Goal: Task Accomplishment & Management: Use online tool/utility

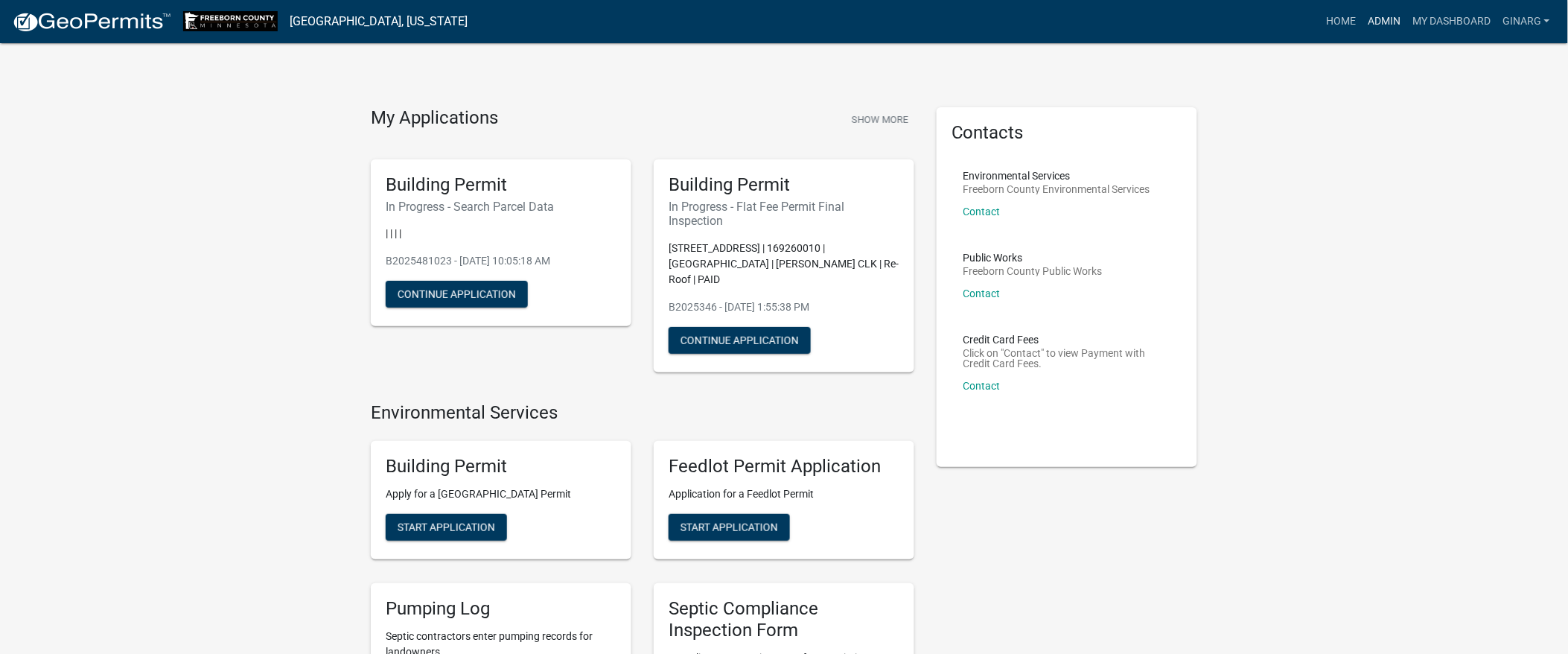
click at [1362, 35] on link "Admin" at bounding box center [1384, 22] width 44 height 28
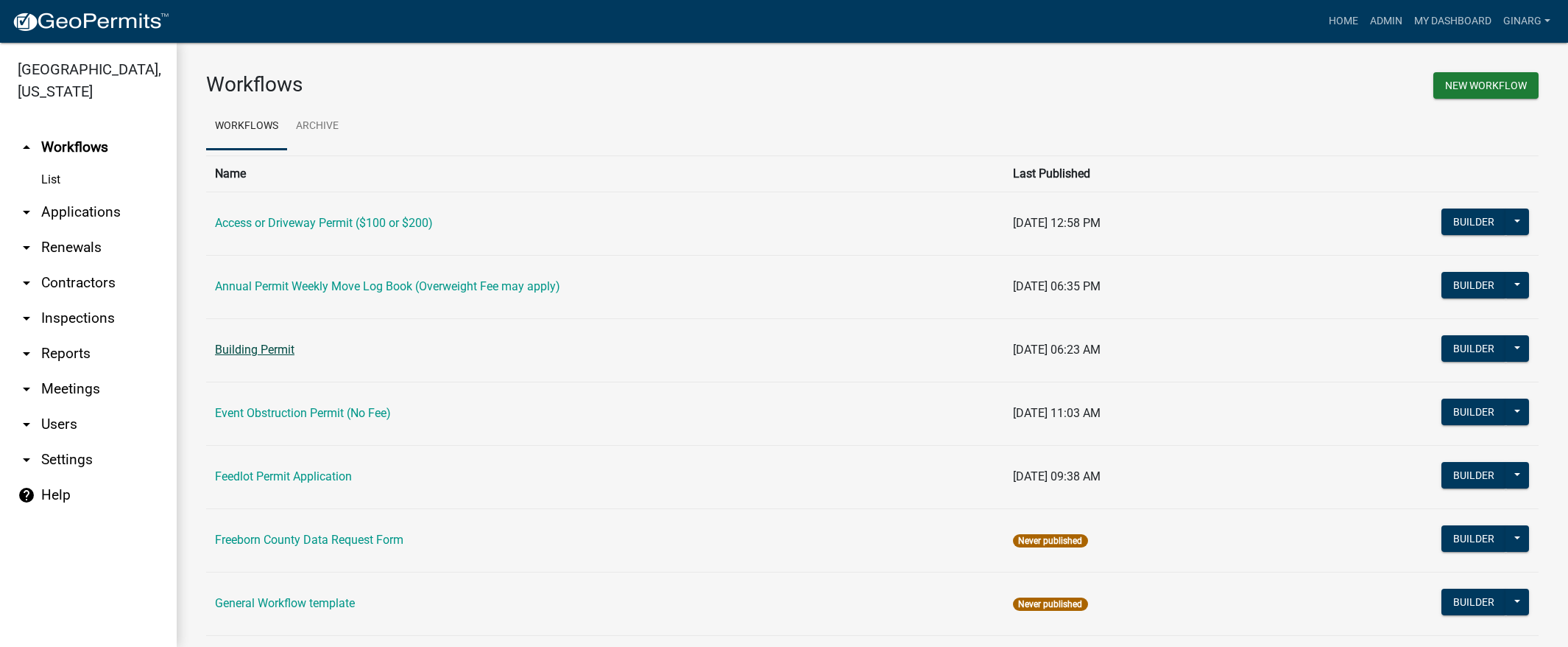
click at [292, 357] on link "Building Permit" at bounding box center [254, 349] width 79 height 14
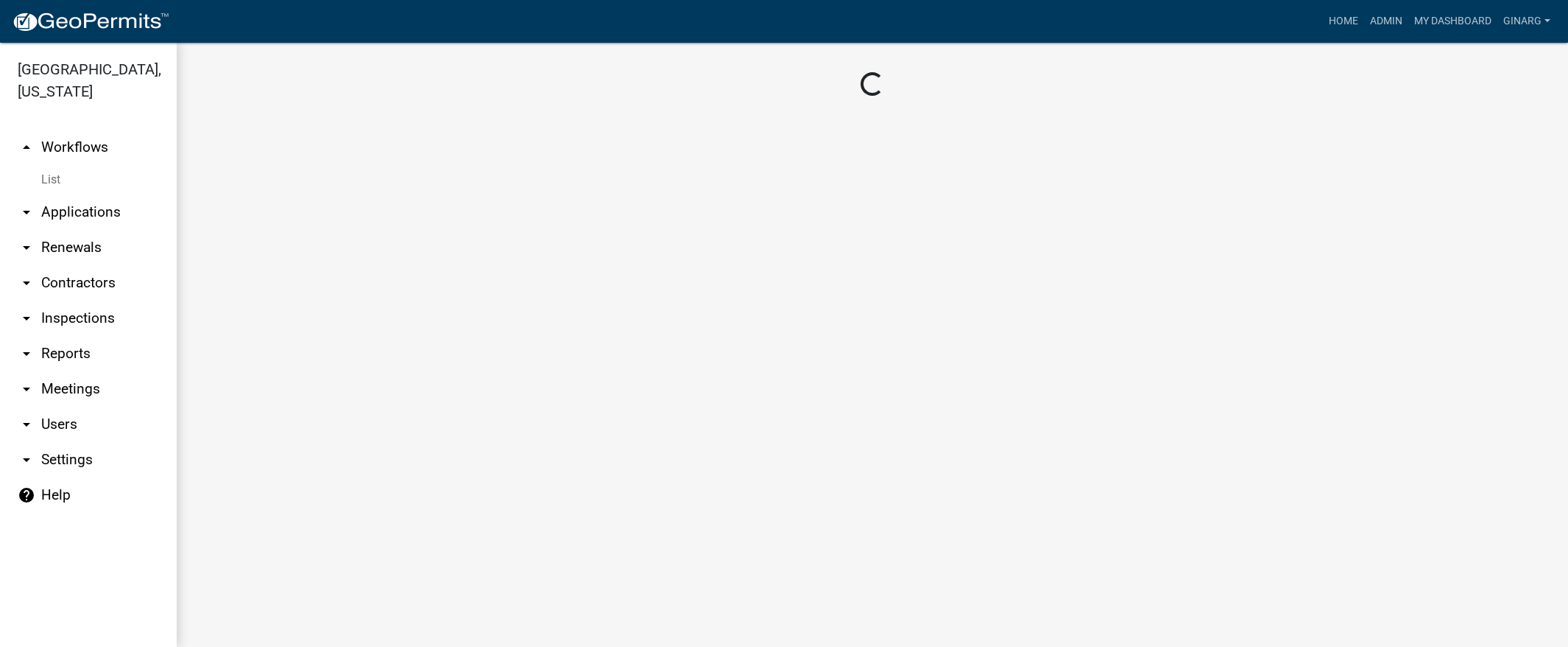
click at [292, 466] on main "Loading..." at bounding box center [872, 344] width 1391 height 604
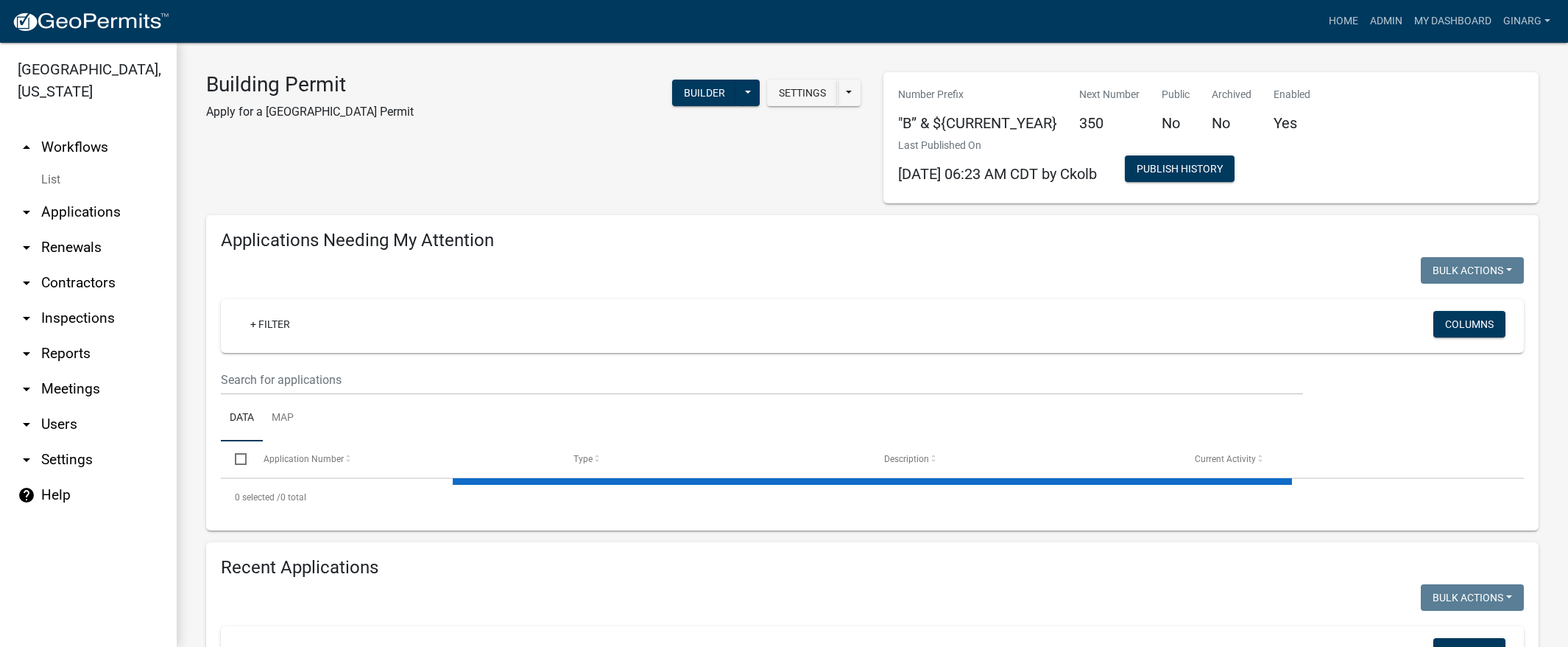
select select "3: 100"
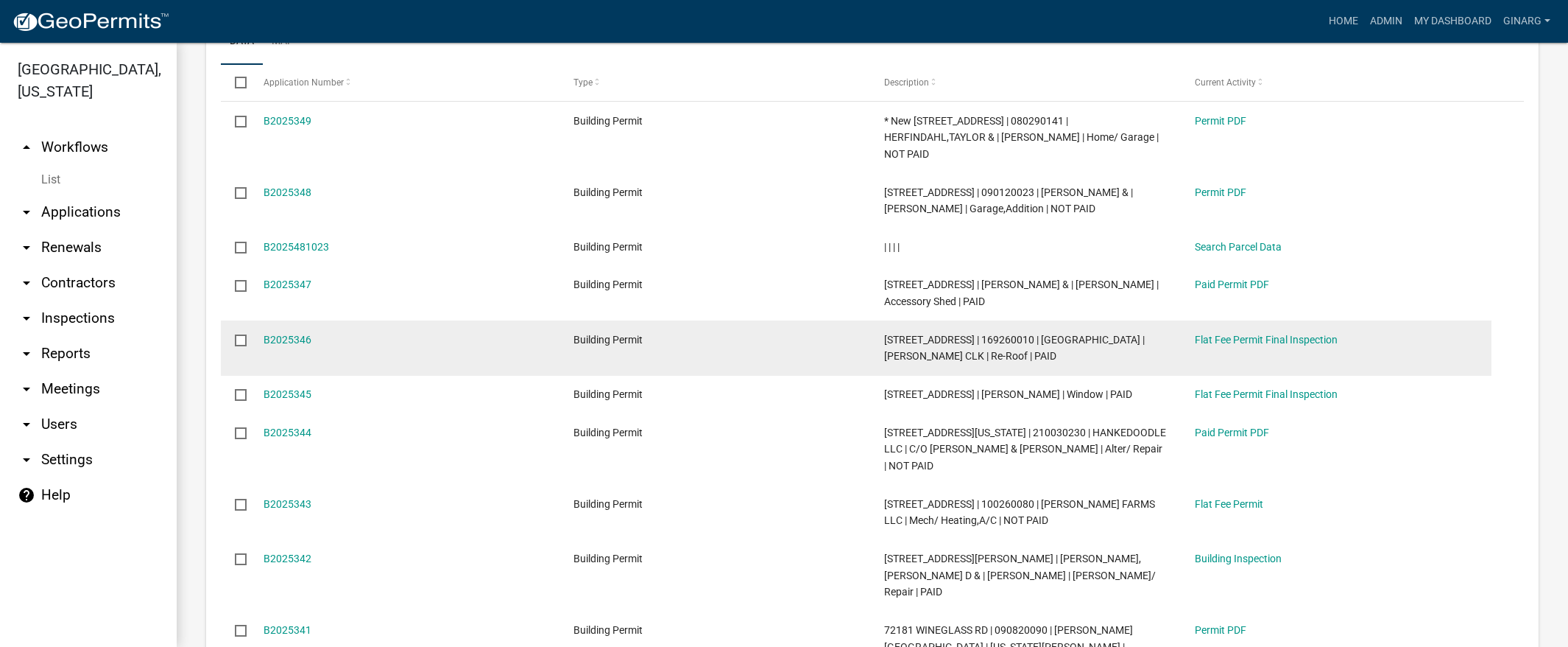
scroll to position [552, 0]
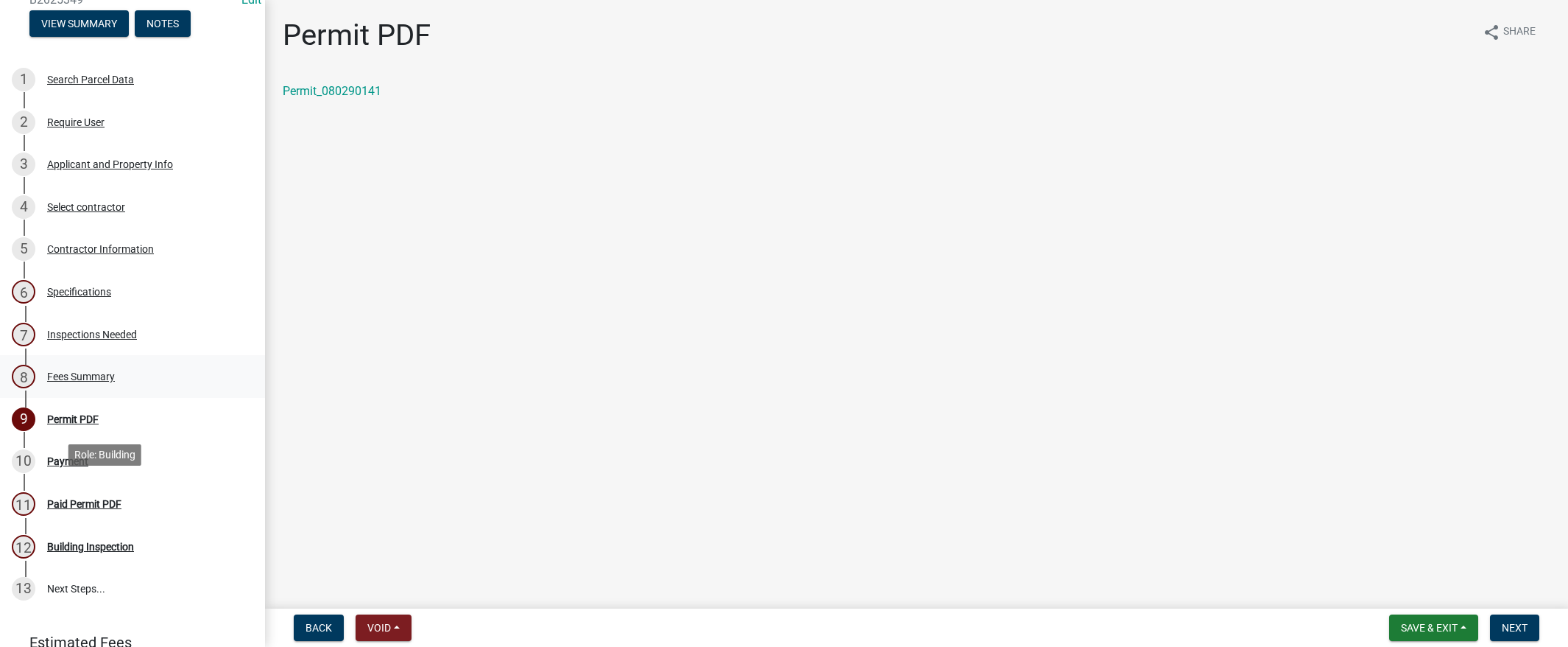
scroll to position [442, 0]
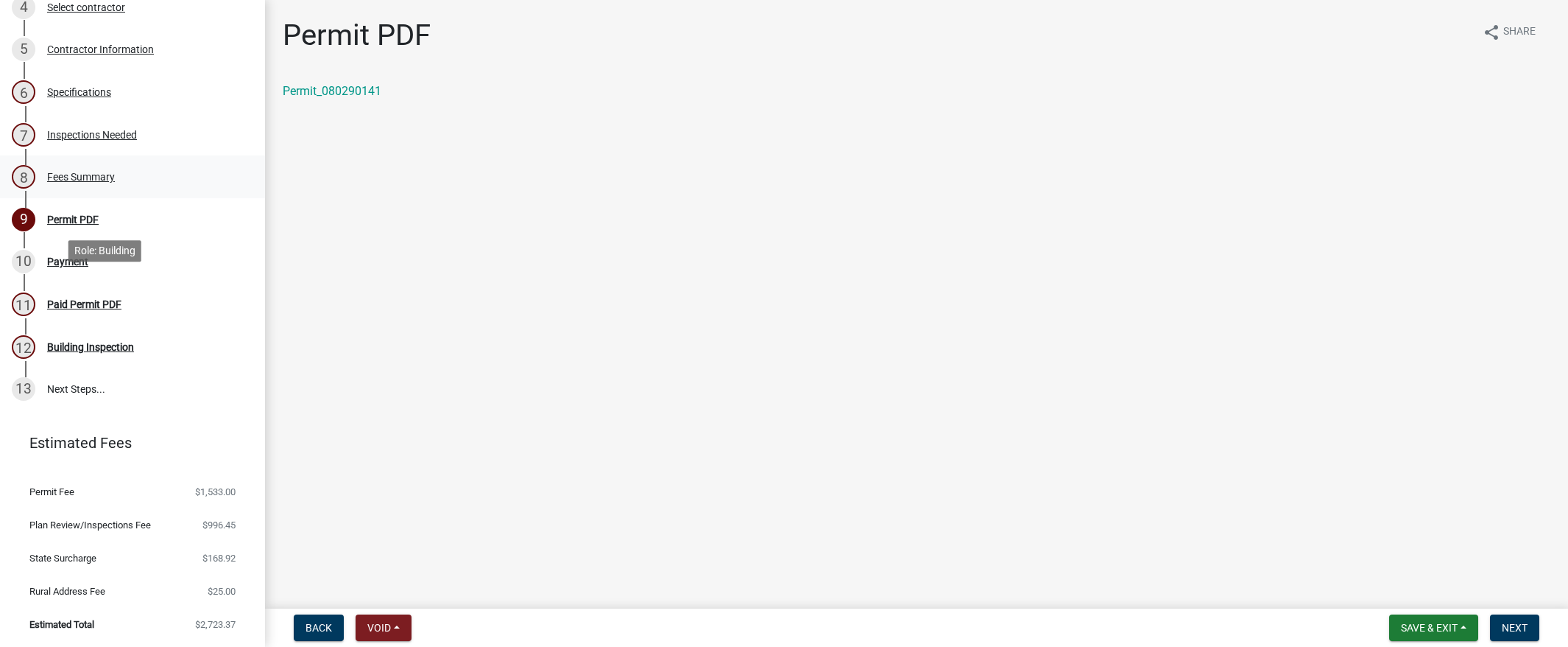
click at [114, 182] on div "Fees Summary" at bounding box center [81, 176] width 68 height 10
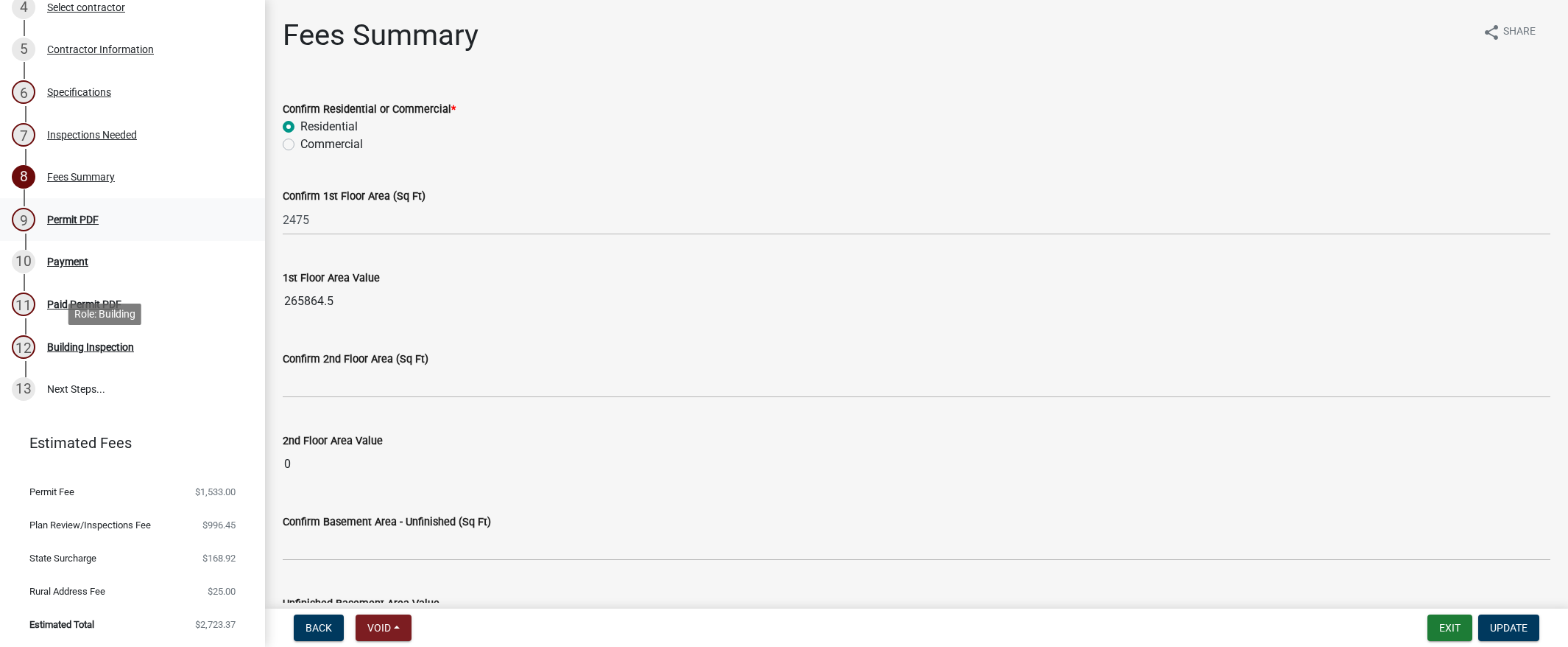
click at [99, 224] on div "Permit PDF" at bounding box center [73, 219] width 51 height 10
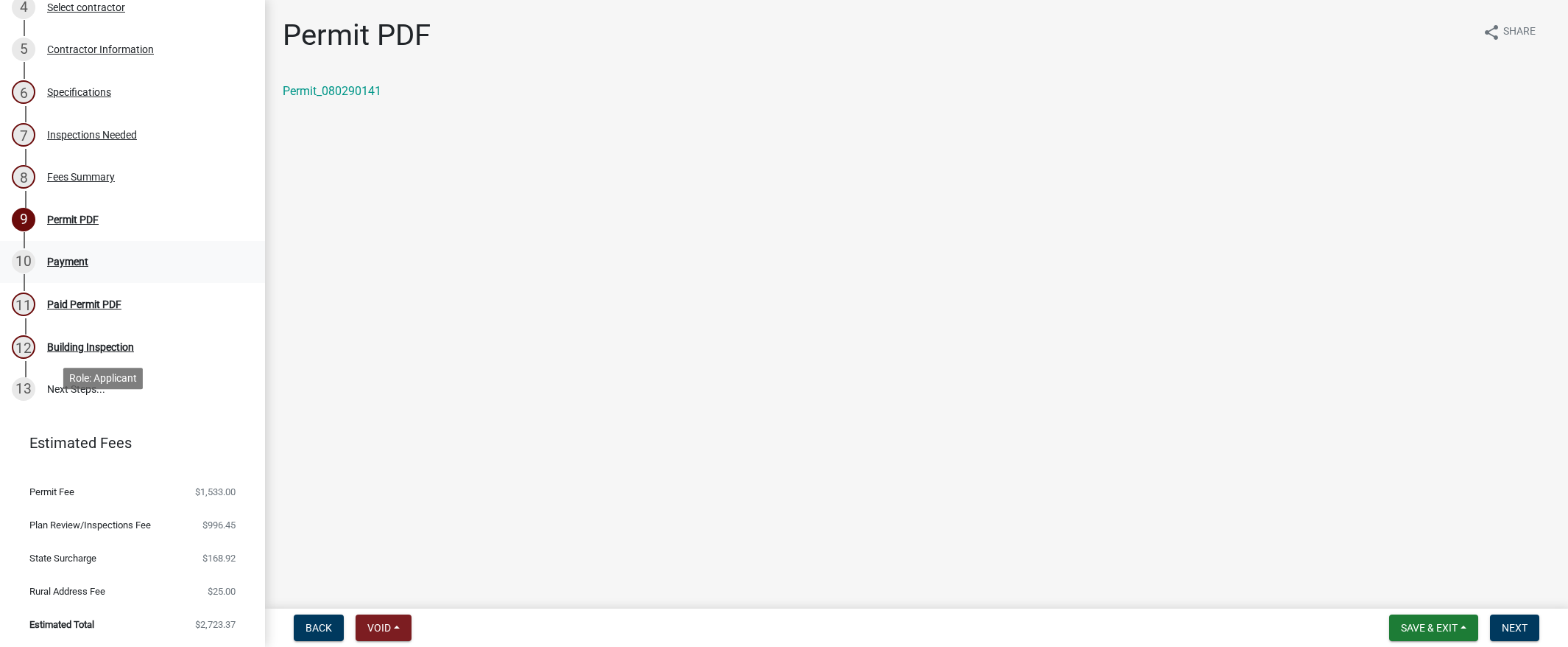
click at [88, 266] on div "Payment" at bounding box center [68, 261] width 41 height 10
click at [1490, 629] on button "Next" at bounding box center [1514, 627] width 49 height 26
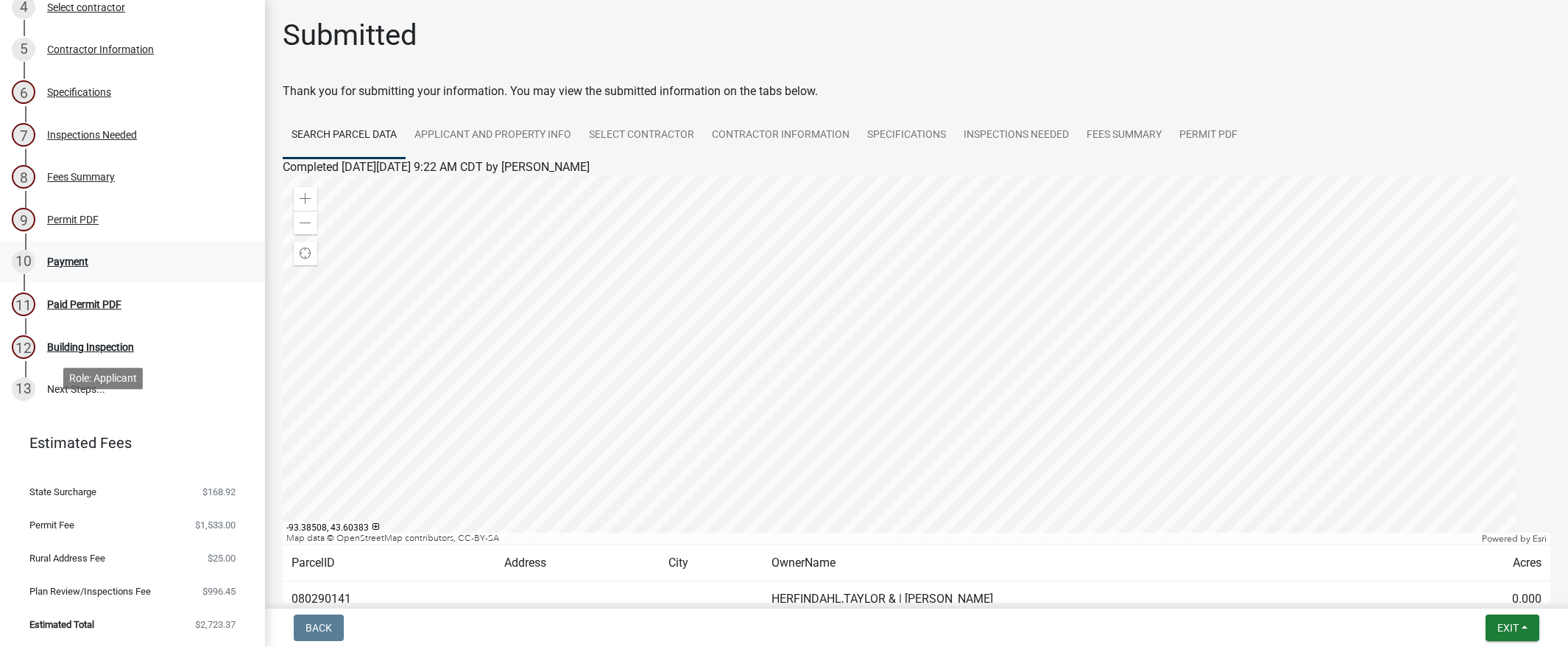
click at [88, 266] on div "Payment" at bounding box center [68, 261] width 41 height 10
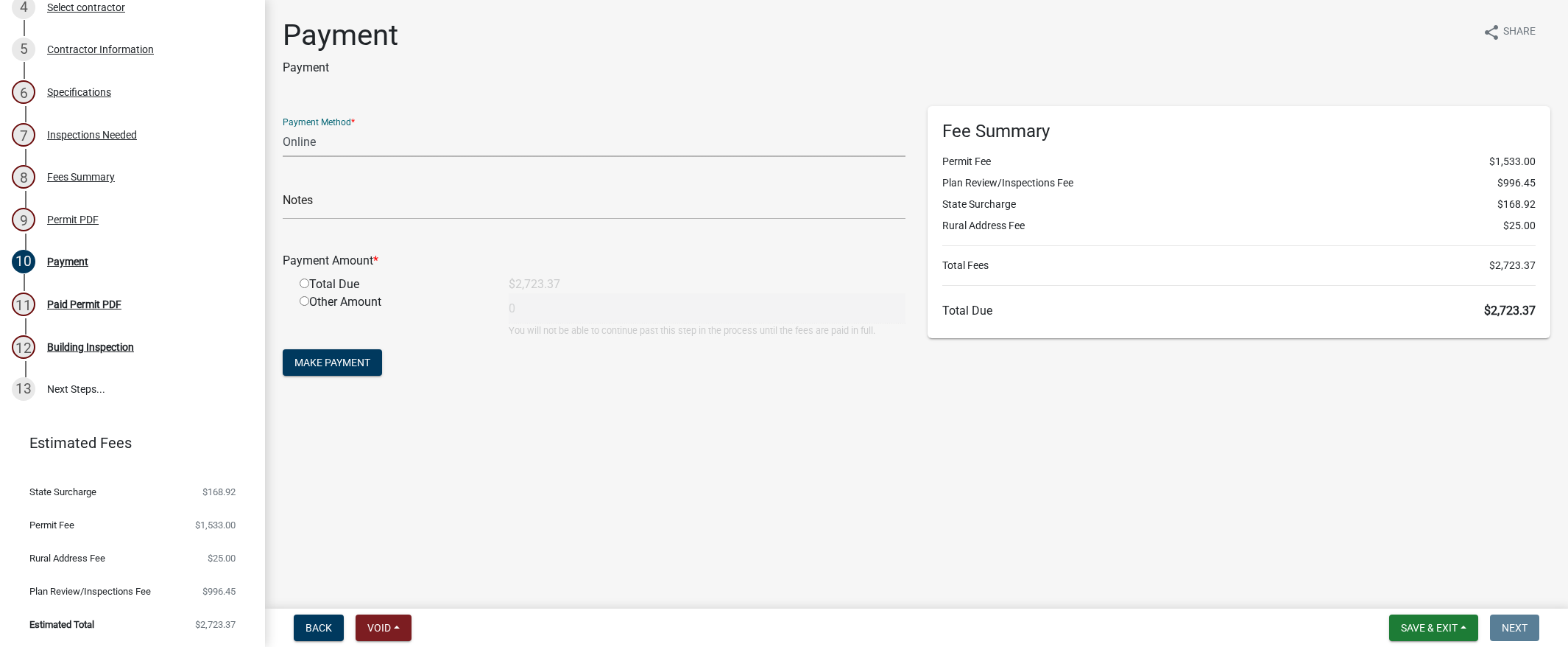
click at [393, 156] on select "Credit Card POS Check Cash Online" at bounding box center [594, 142] width 623 height 30
select select "0: 2"
click at [290, 156] on select "Credit Card POS Check Cash Online" at bounding box center [594, 142] width 623 height 30
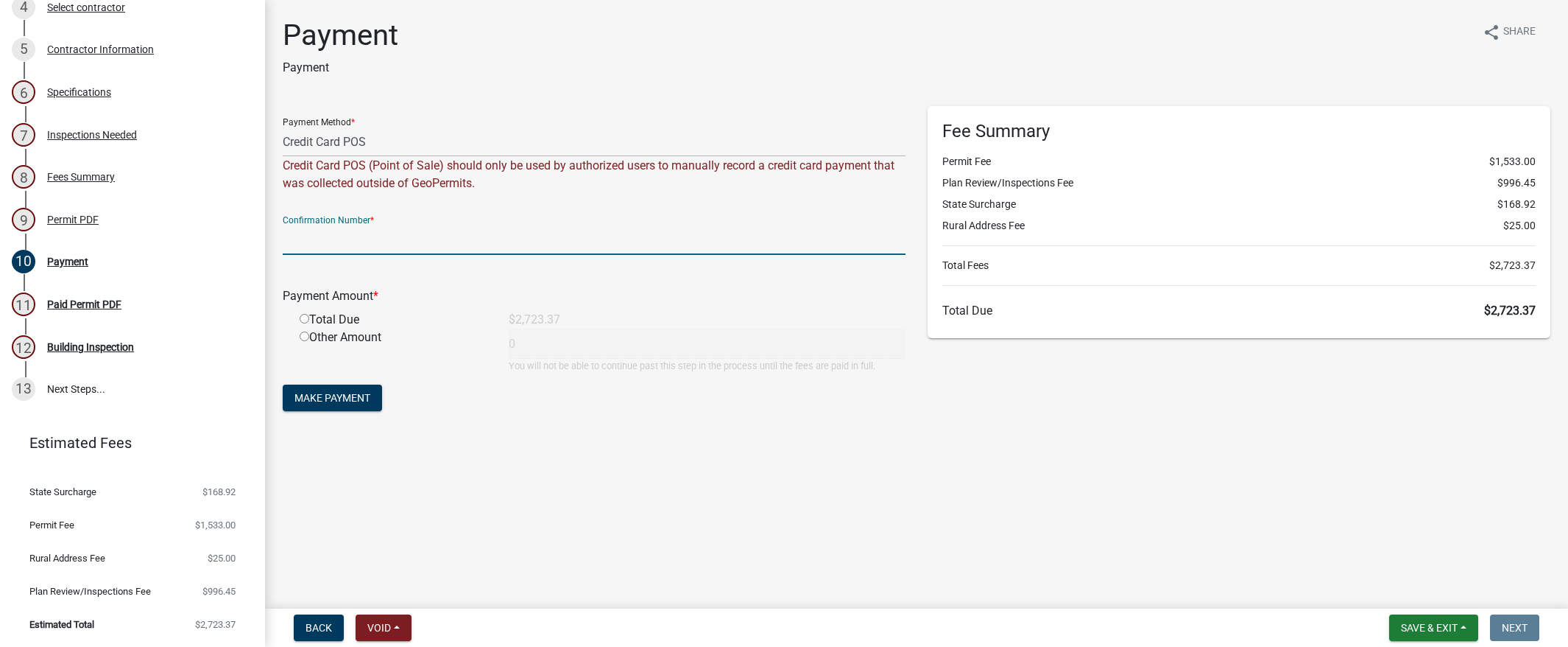
click at [325, 255] on input "text" at bounding box center [594, 239] width 623 height 30
type input "100336702983"
click at [309, 323] on input "radio" at bounding box center [304, 318] width 9 height 9
radio input "true"
type input "2723.37"
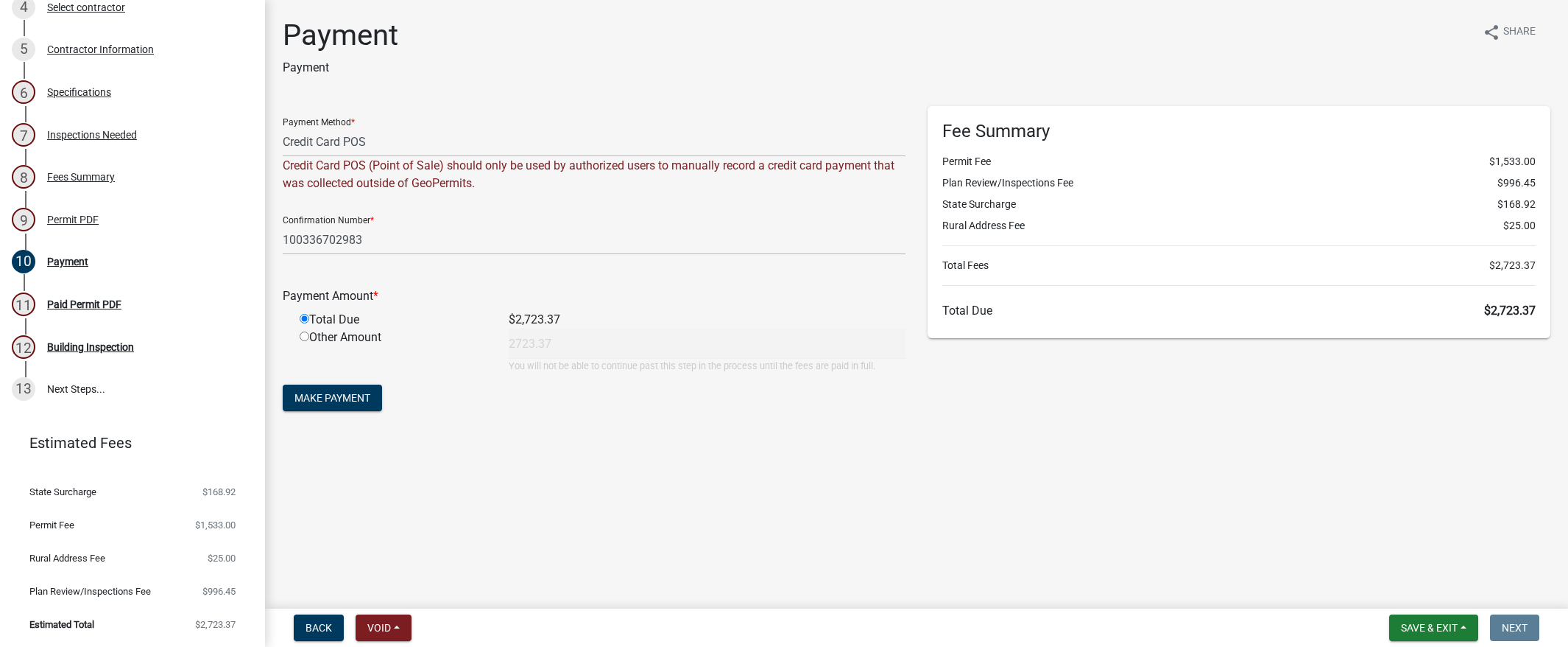
scroll to position [148, 0]
click at [370, 403] on span "Make Payment" at bounding box center [331, 398] width 75 height 12
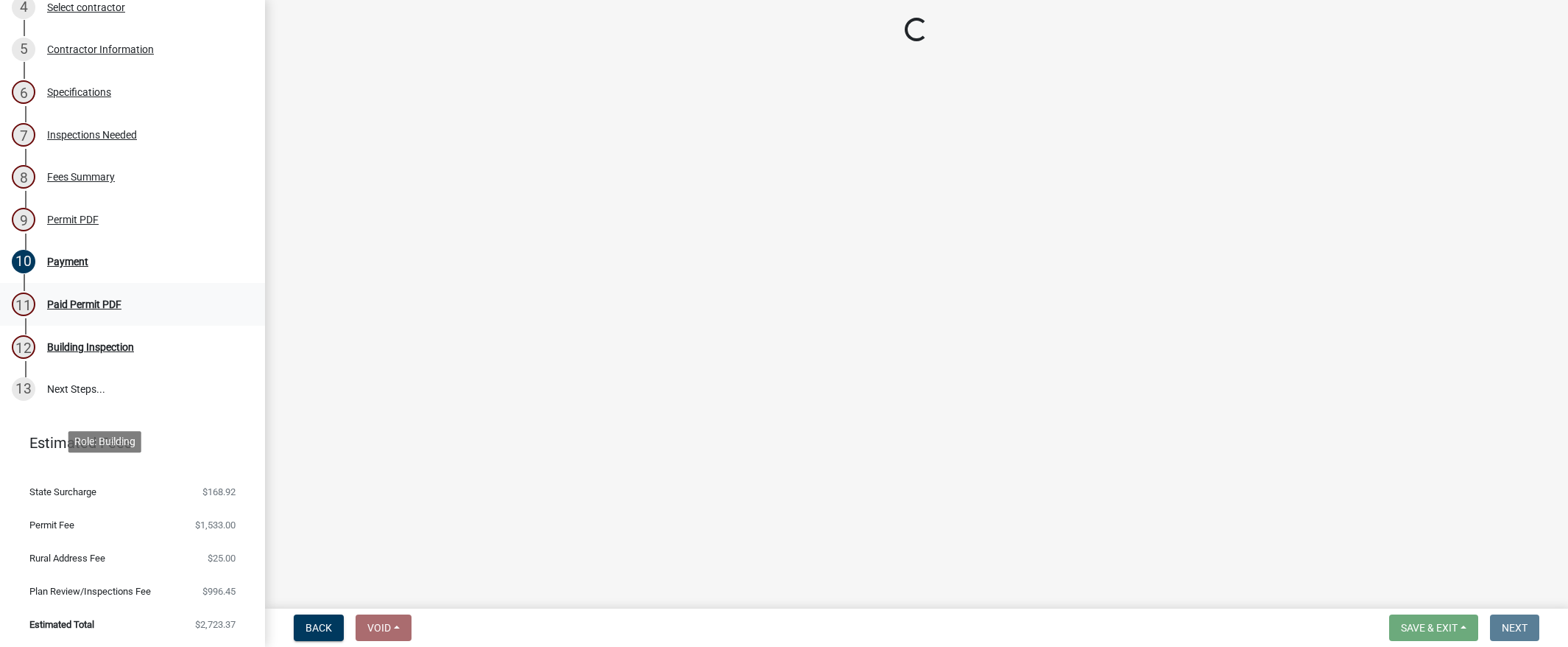
click at [120, 309] on div "Paid Permit PDF" at bounding box center [85, 303] width 74 height 10
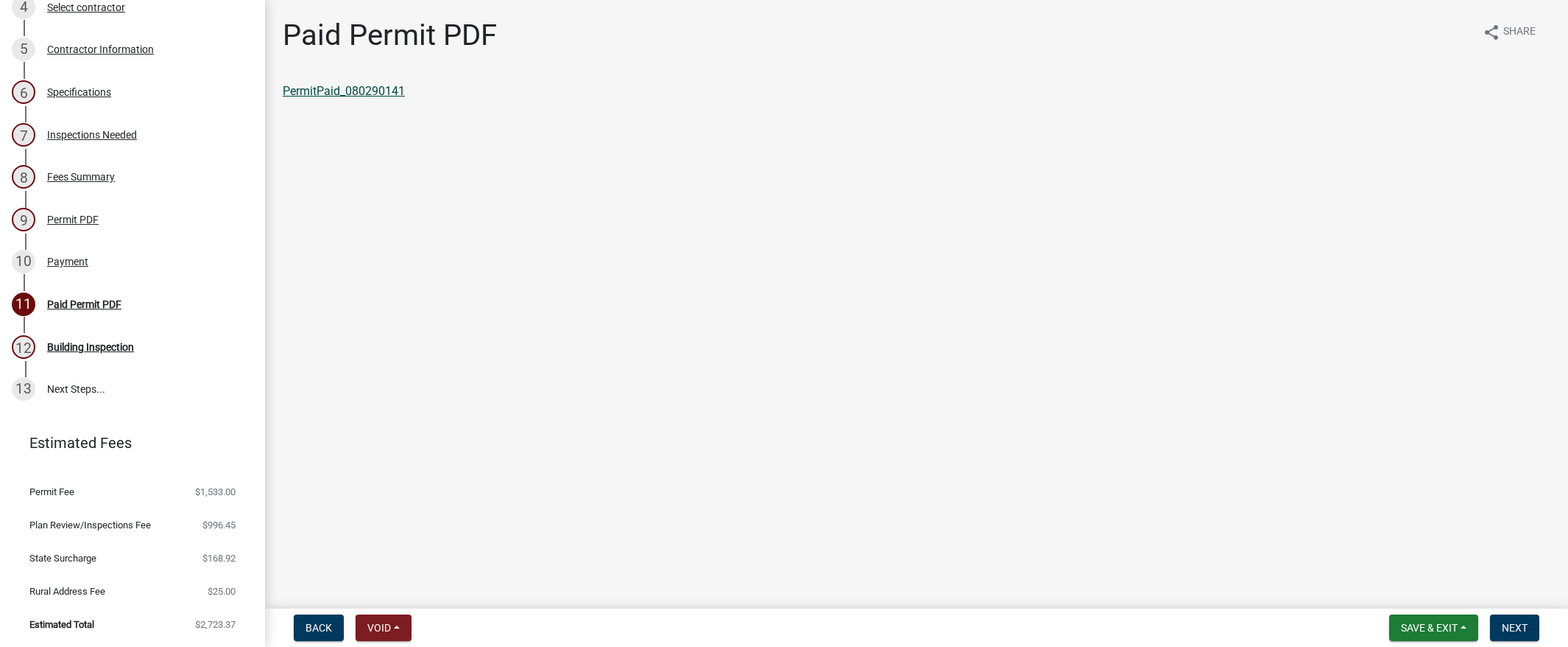
click at [328, 98] on link "PermitPaid_080290141" at bounding box center [343, 90] width 122 height 14
click at [1400, 622] on span "Save & Exit" at bounding box center [1428, 627] width 57 height 12
click at [1379, 573] on button "Save & Exit" at bounding box center [1419, 576] width 118 height 35
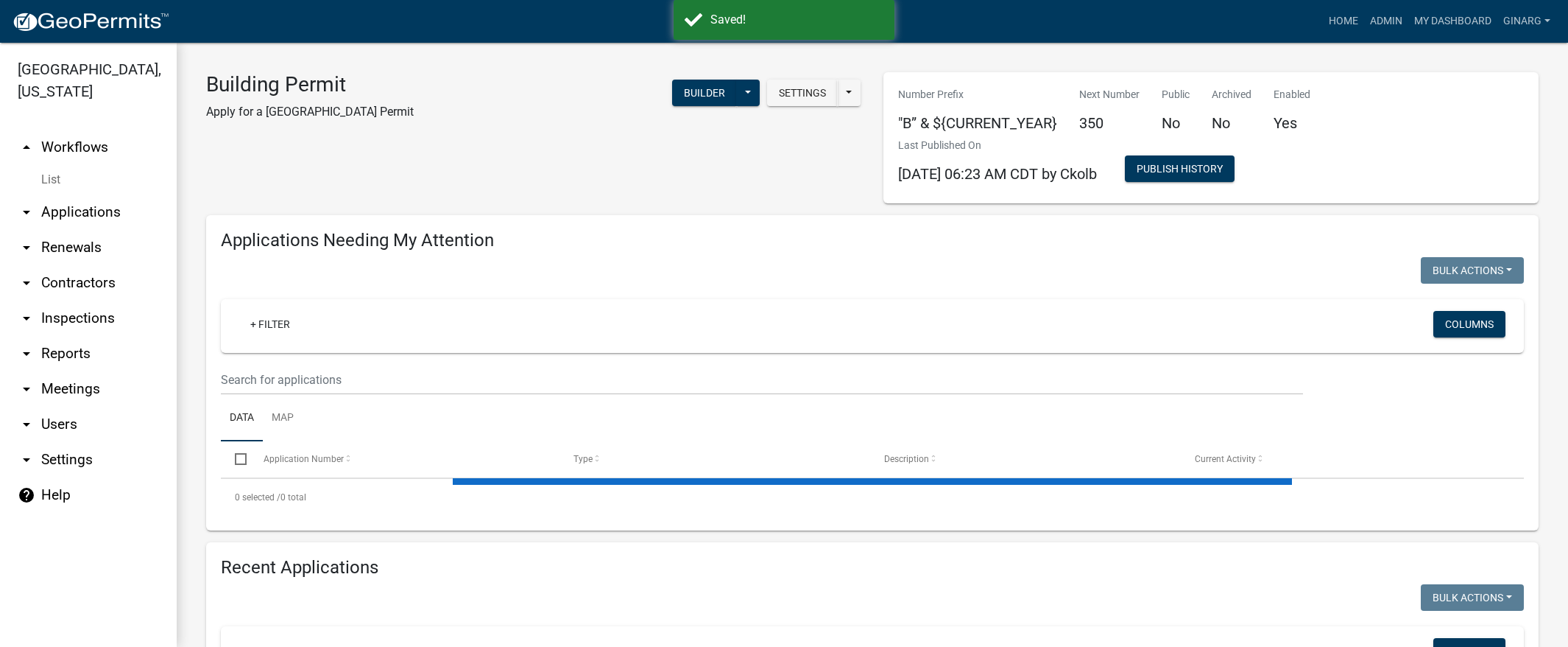
select select "3: 100"
